Goal: Navigation & Orientation: Find specific page/section

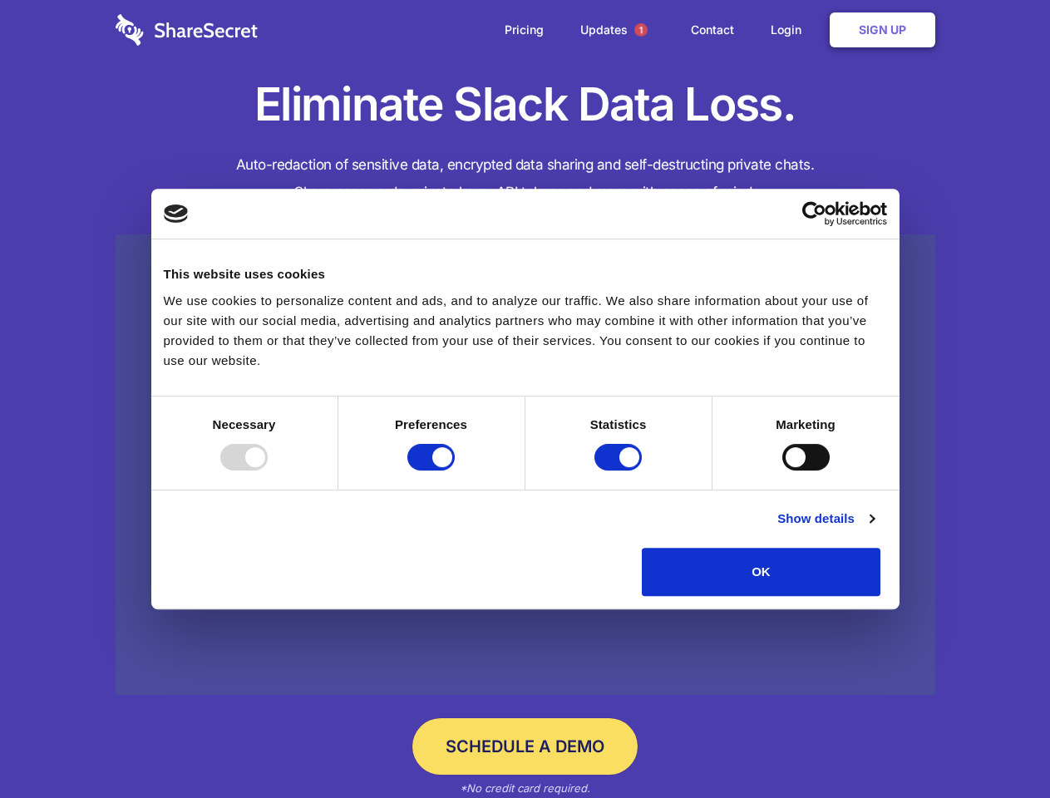
click at [268, 471] on div at bounding box center [243, 457] width 47 height 27
click at [455, 471] on input "Preferences" at bounding box center [430, 457] width 47 height 27
checkbox input "false"
click at [620, 471] on input "Statistics" at bounding box center [617, 457] width 47 height 27
checkbox input "false"
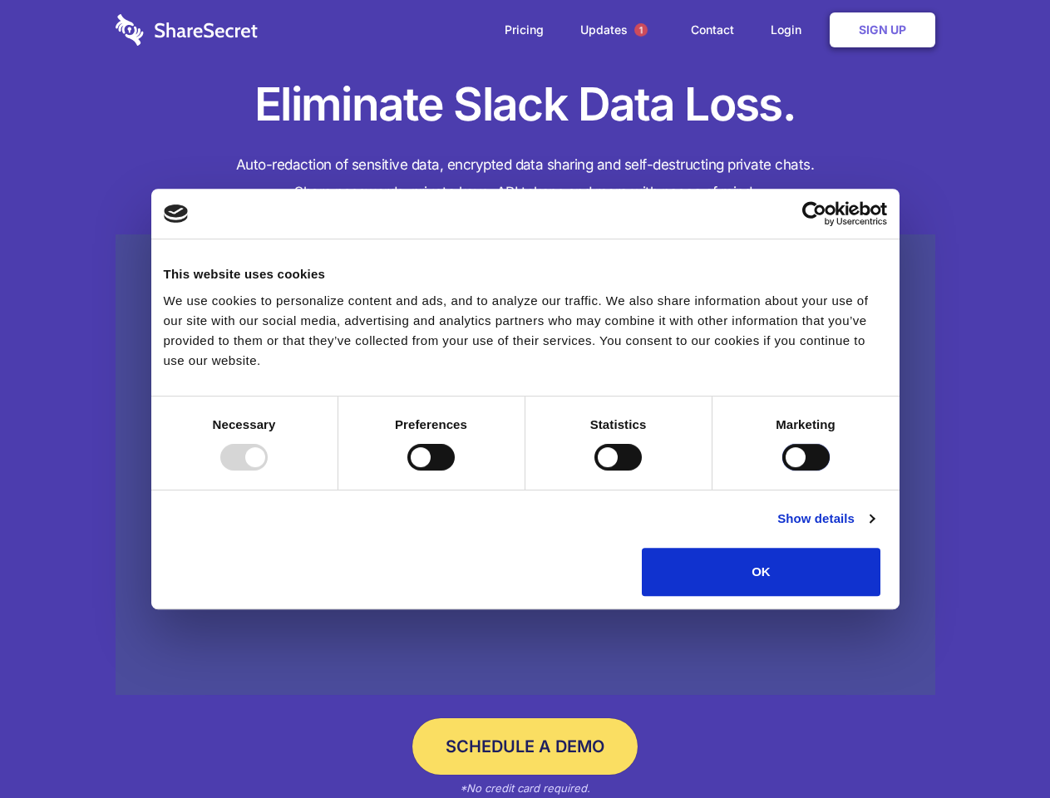
click at [782, 471] on input "Marketing" at bounding box center [805, 457] width 47 height 27
checkbox input "true"
click at [874, 529] on link "Show details" at bounding box center [825, 519] width 96 height 20
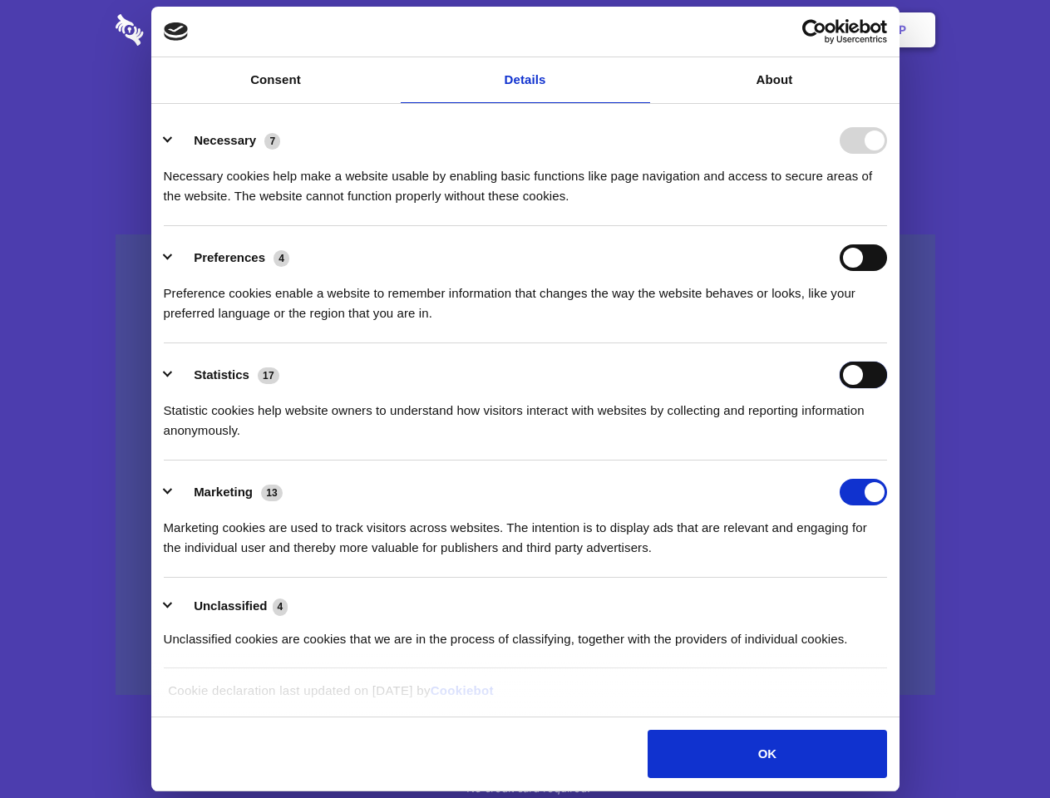
click at [887, 441] on div "Statistics 17 Statistic cookies help website owners to understand how visitors …" at bounding box center [525, 401] width 723 height 79
click at [640, 30] on span "1" at bounding box center [640, 29] width 13 height 13
